Goal: Task Accomplishment & Management: Use online tool/utility

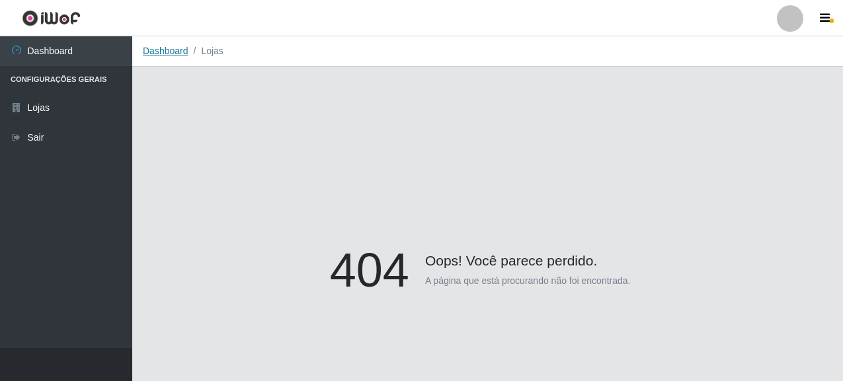
click at [169, 55] on link "Dashboard" at bounding box center [166, 51] width 46 height 11
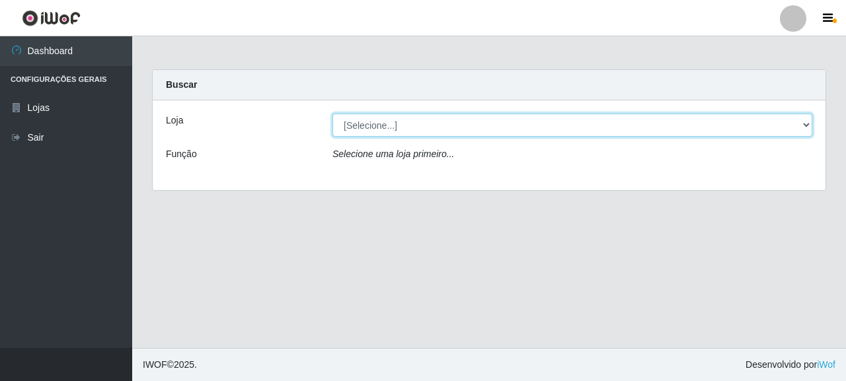
click at [403, 124] on select "[Selecione...] Supermercado Queiroz - [GEOGRAPHIC_DATA]" at bounding box center [573, 125] width 480 height 23
select select "496"
click at [333, 114] on select "[Selecione...] Supermercado Queiroz - [GEOGRAPHIC_DATA]" at bounding box center [573, 125] width 480 height 23
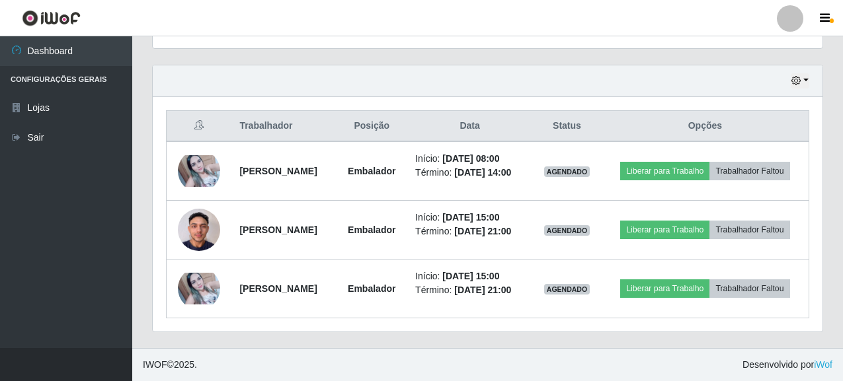
scroll to position [463, 0]
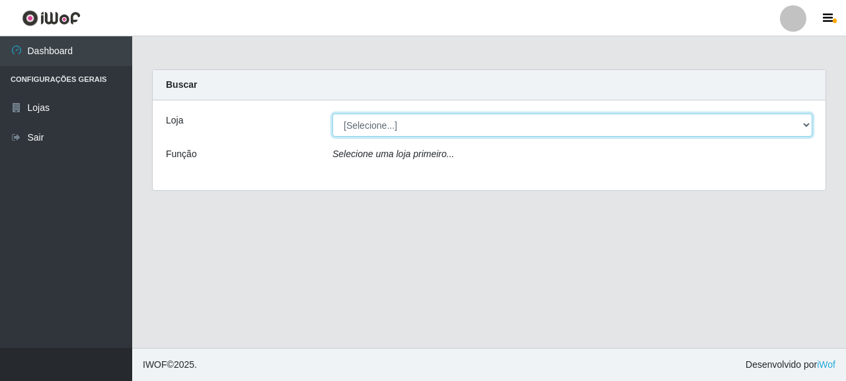
click at [397, 122] on select "[Selecione...] Supermercado Queiroz - [GEOGRAPHIC_DATA]" at bounding box center [573, 125] width 480 height 23
select select "496"
click at [333, 114] on select "[Selecione...] Supermercado Queiroz - [GEOGRAPHIC_DATA]" at bounding box center [573, 125] width 480 height 23
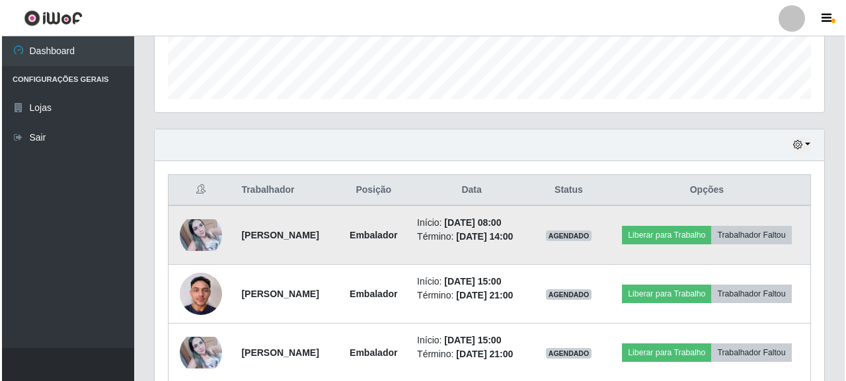
scroll to position [397, 0]
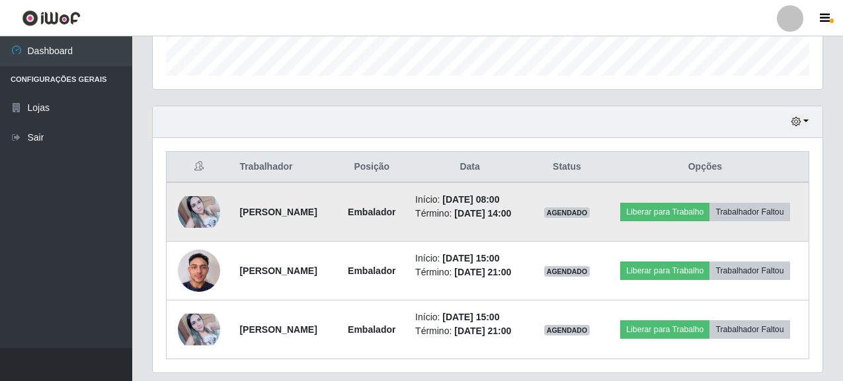
drag, startPoint x: 233, startPoint y: 215, endPoint x: 290, endPoint y: 226, distance: 58.0
click at [290, 226] on td "[PERSON_NAME]" at bounding box center [283, 211] width 104 height 59
copy strong "[PERSON_NAME]"
click at [325, 237] on td "[PERSON_NAME]" at bounding box center [283, 211] width 104 height 59
click at [709, 210] on button "Liberar para Trabalho" at bounding box center [664, 212] width 89 height 19
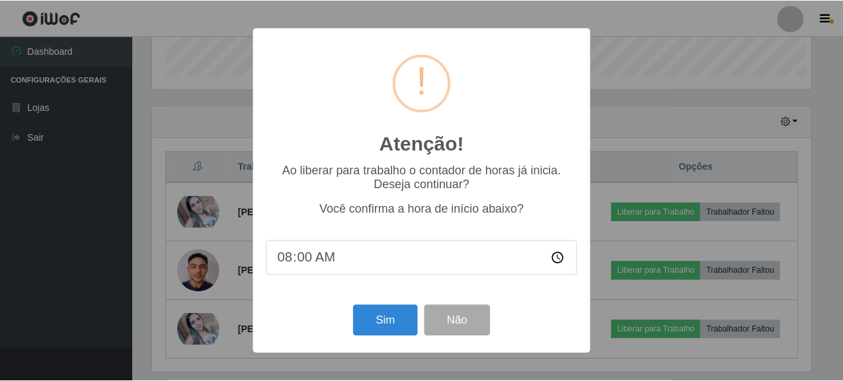
scroll to position [274, 662]
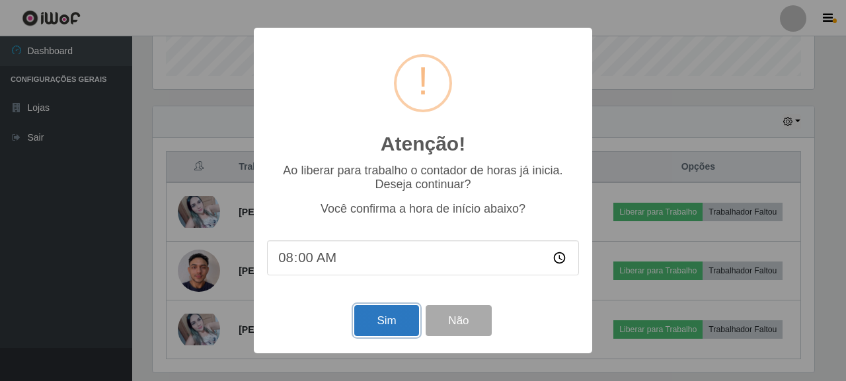
click at [389, 323] on button "Sim" at bounding box center [386, 320] width 64 height 31
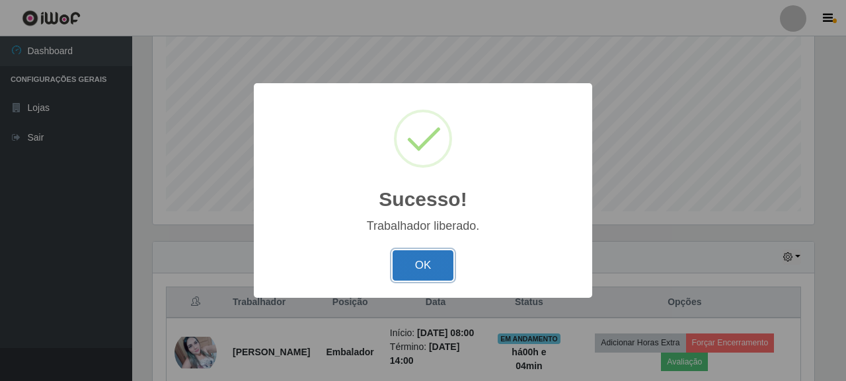
click at [428, 266] on button "OK" at bounding box center [423, 266] width 61 height 31
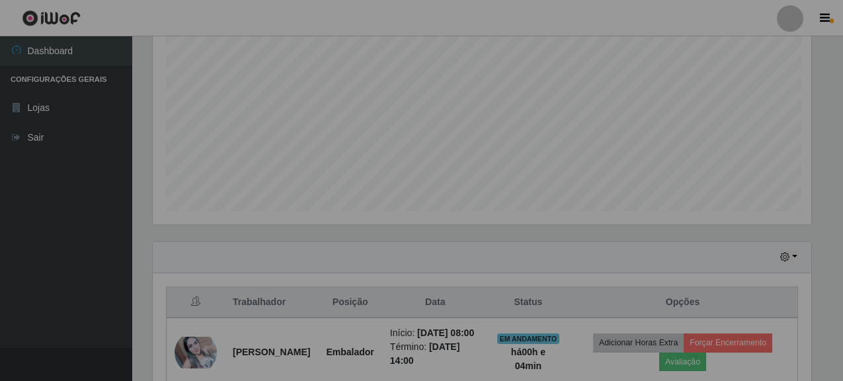
scroll to position [274, 670]
